Goal: Transaction & Acquisition: Purchase product/service

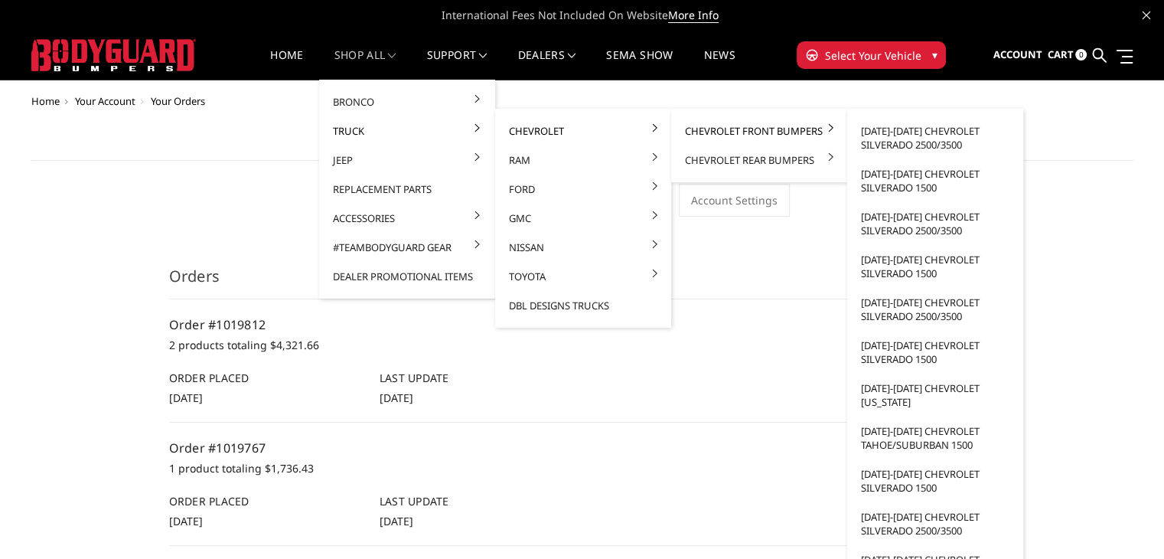
click at [730, 136] on link "Chevrolet Front Bumpers" at bounding box center [760, 130] width 164 height 29
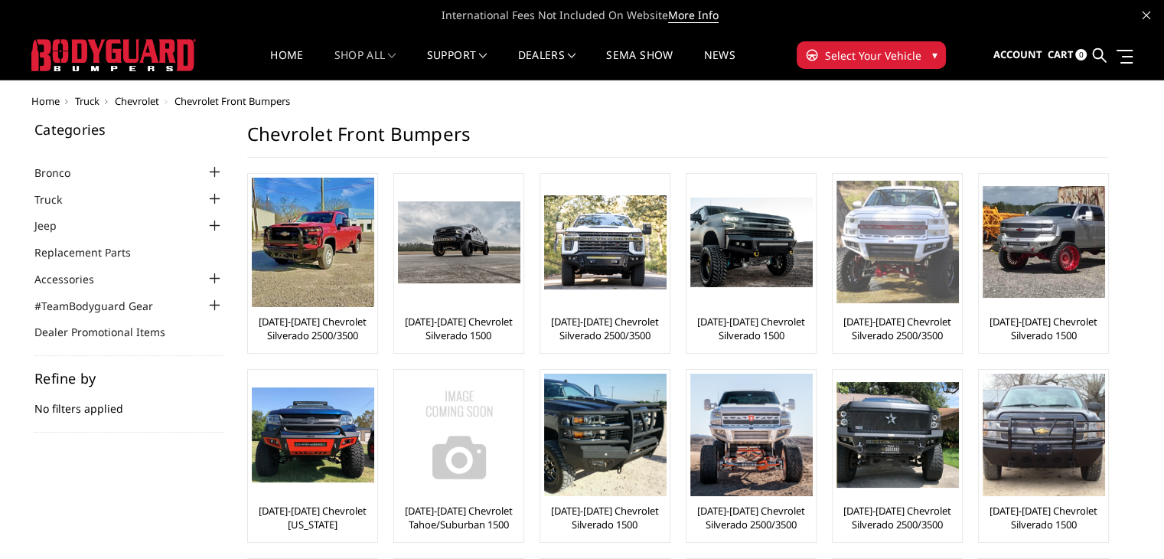
click at [893, 327] on link "[DATE]-[DATE] Chevrolet Silverado 2500/3500" at bounding box center [898, 329] width 122 height 28
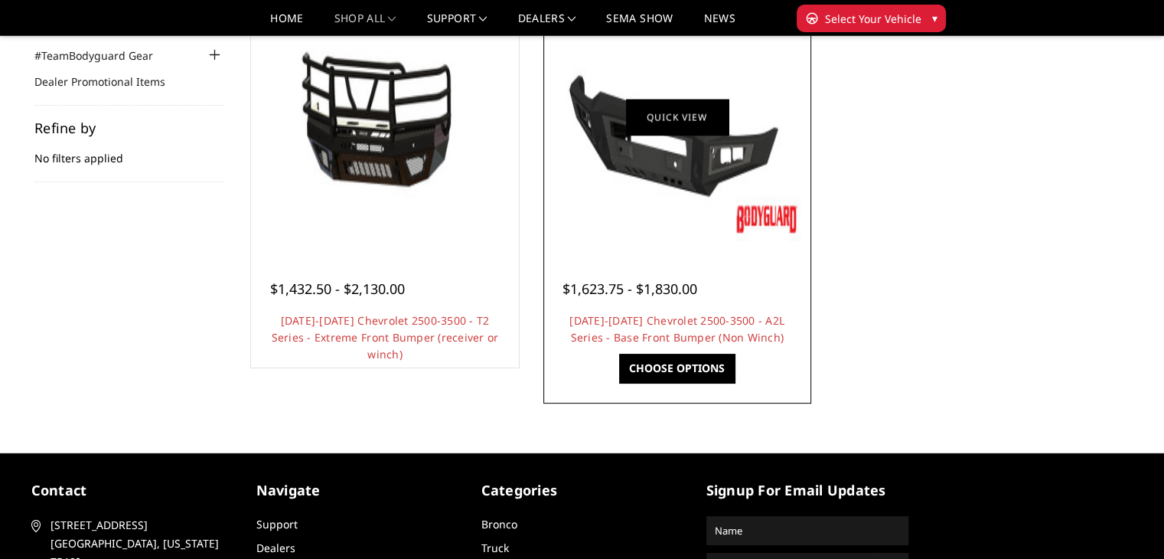
scroll to position [306, 0]
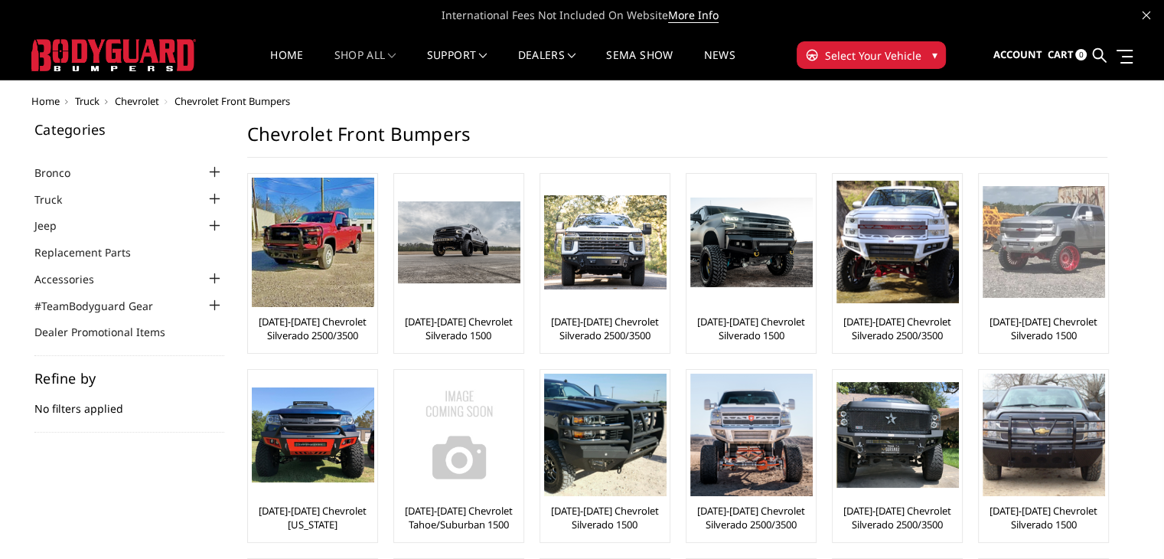
click at [1043, 327] on link "[DATE]-[DATE] Chevrolet Silverado 1500" at bounding box center [1044, 329] width 122 height 28
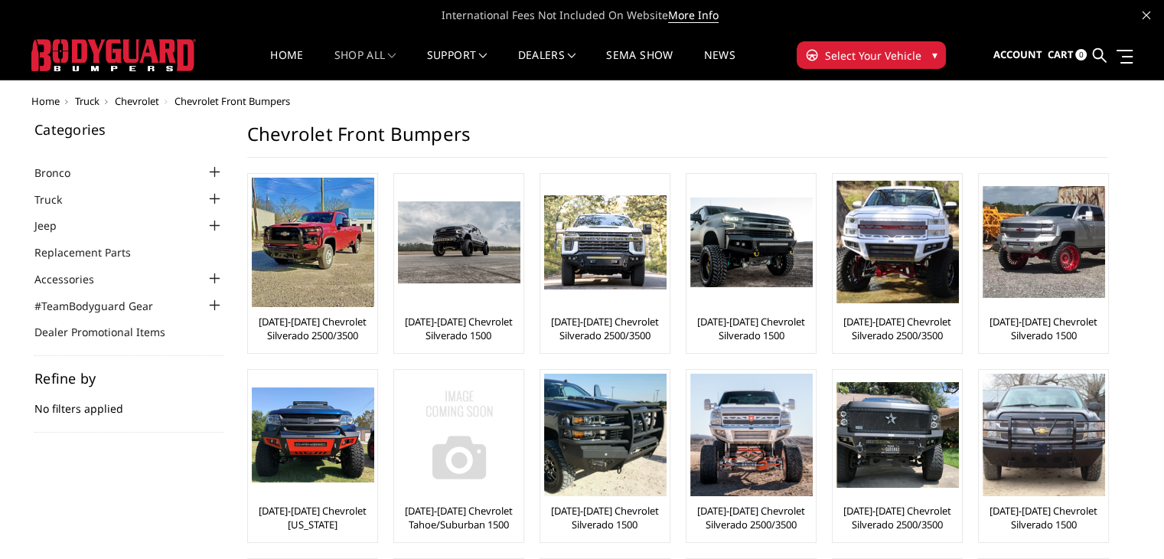
scroll to position [71, 0]
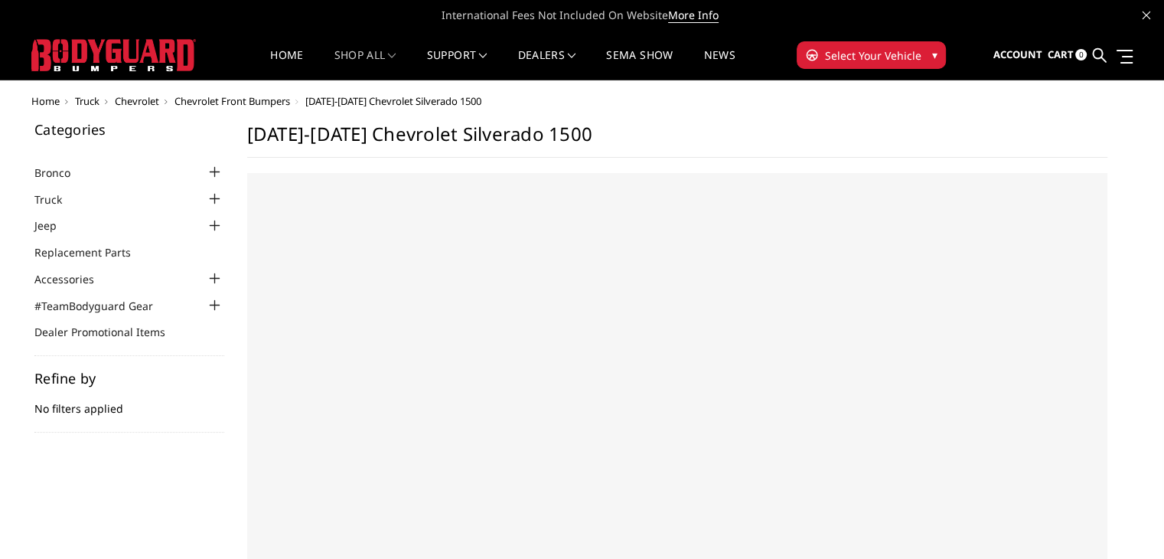
select select "US"
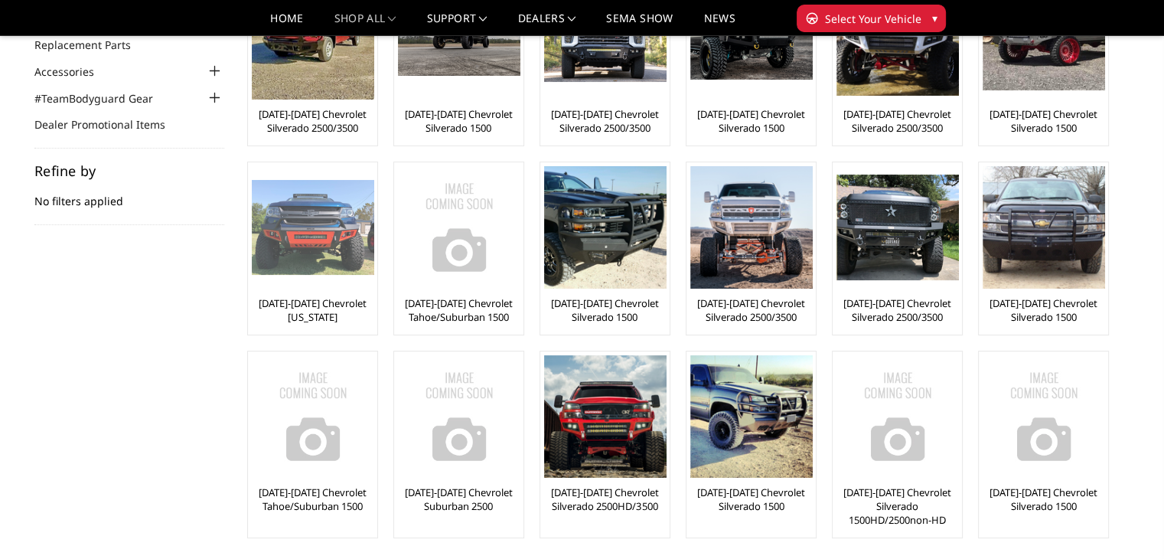
scroll to position [132, 0]
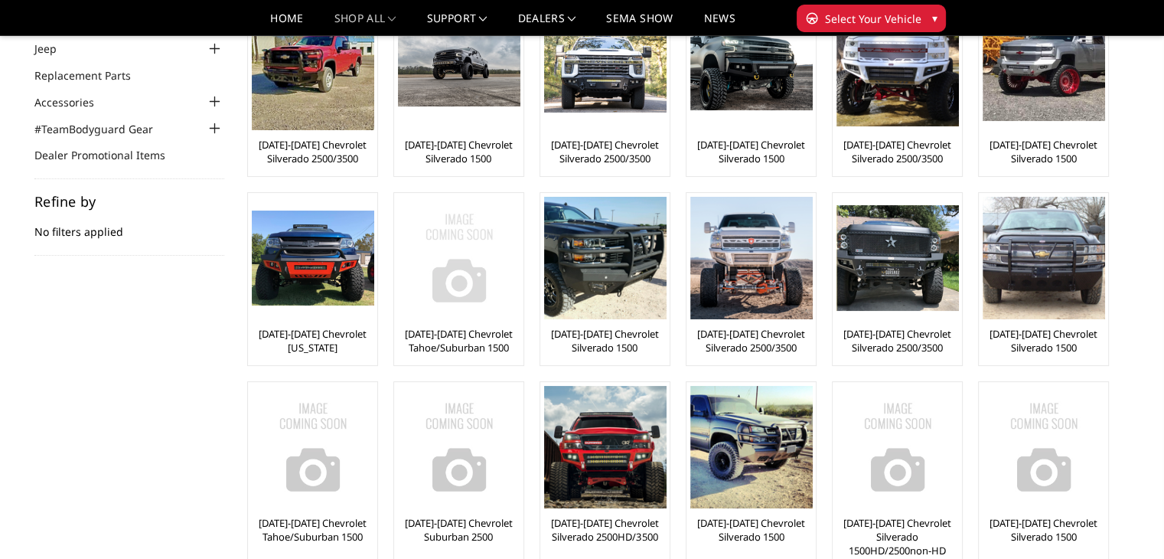
click at [414, 338] on link "[DATE]-[DATE] Chevrolet Tahoe/Suburban 1500" at bounding box center [459, 341] width 122 height 28
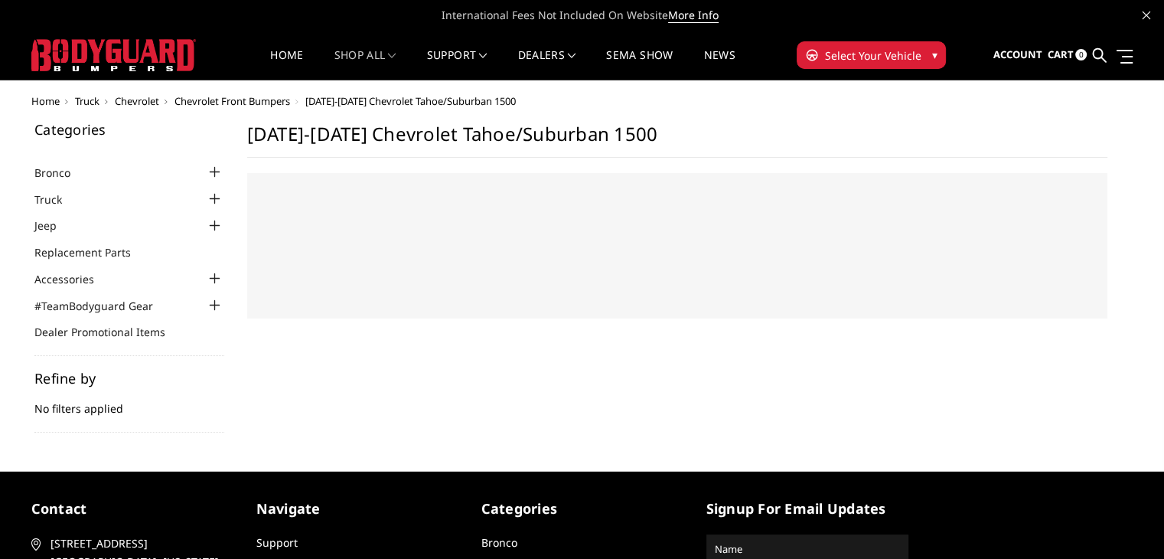
select select "US"
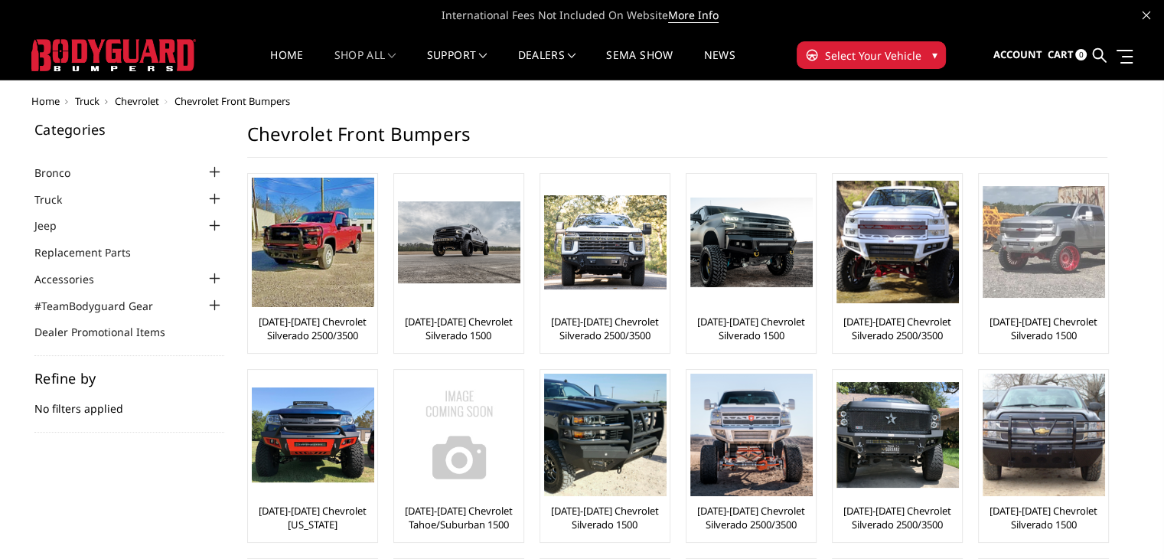
click at [1041, 325] on link "[DATE]-[DATE] Chevrolet Silverado 1500" at bounding box center [1044, 329] width 122 height 28
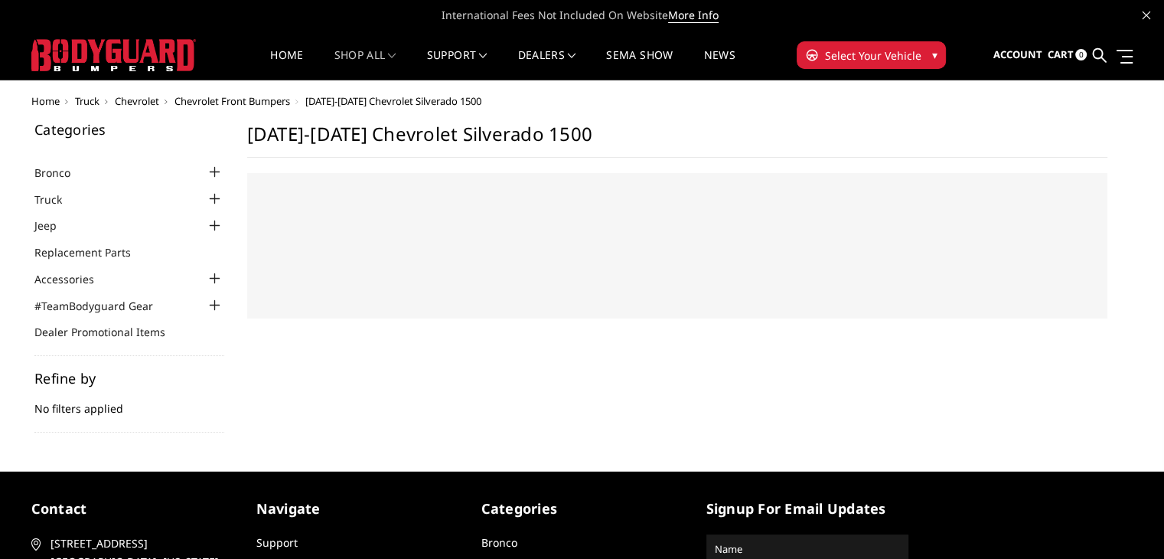
select select "US"
